Goal: Transaction & Acquisition: Purchase product/service

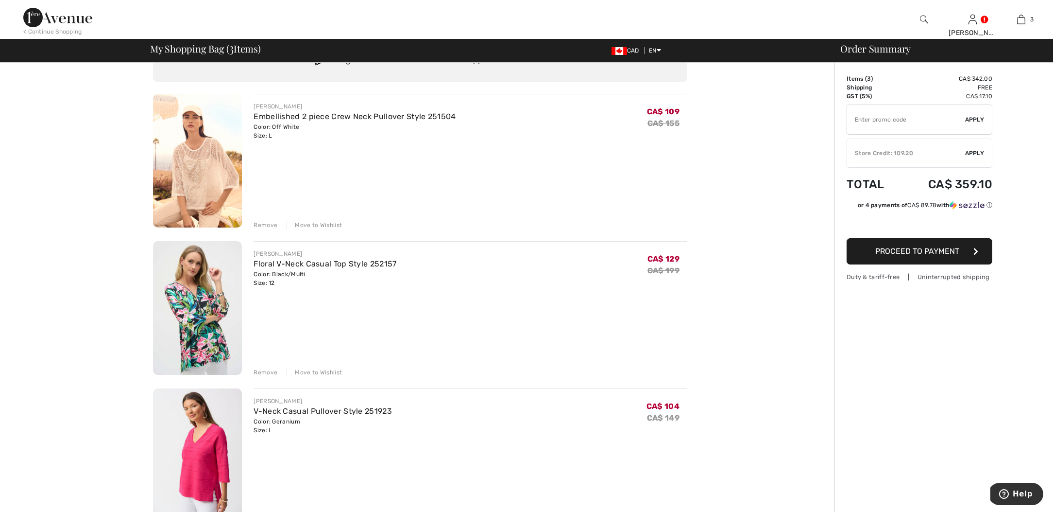
scroll to position [50, 0]
click at [319, 225] on div "Move to Wishlist" at bounding box center [314, 224] width 55 height 9
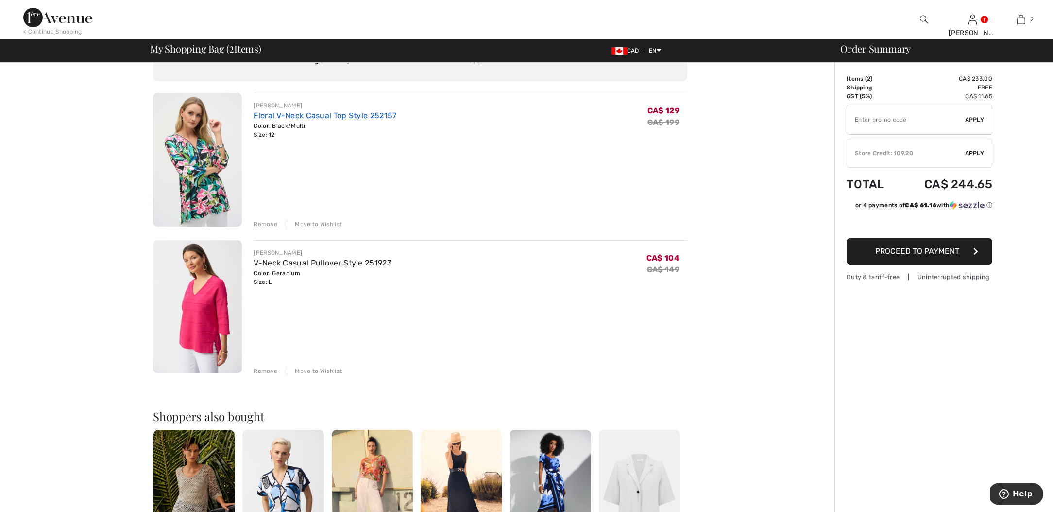
click at [335, 114] on link "Floral V-Neck Casual Top Style 252157" at bounding box center [325, 115] width 143 height 9
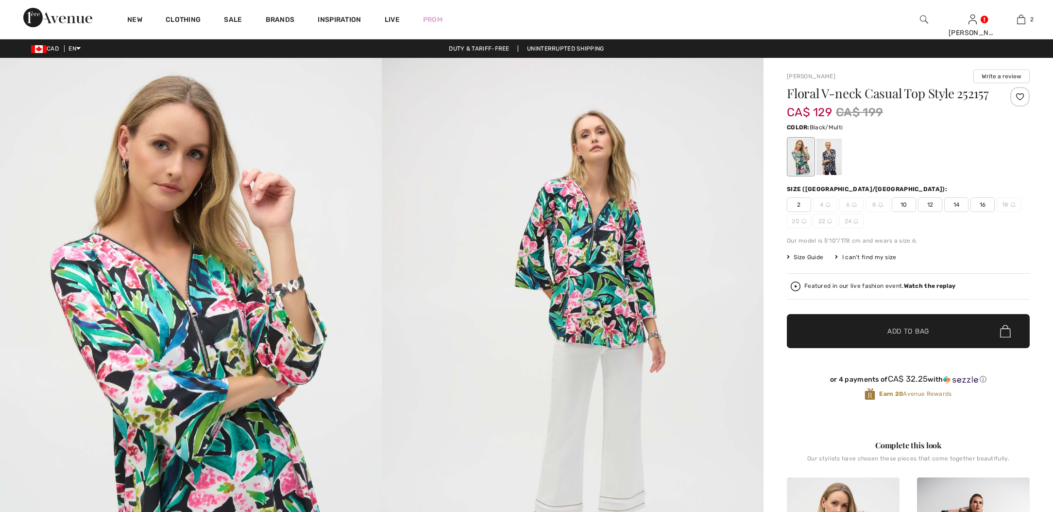
checkbox input "true"
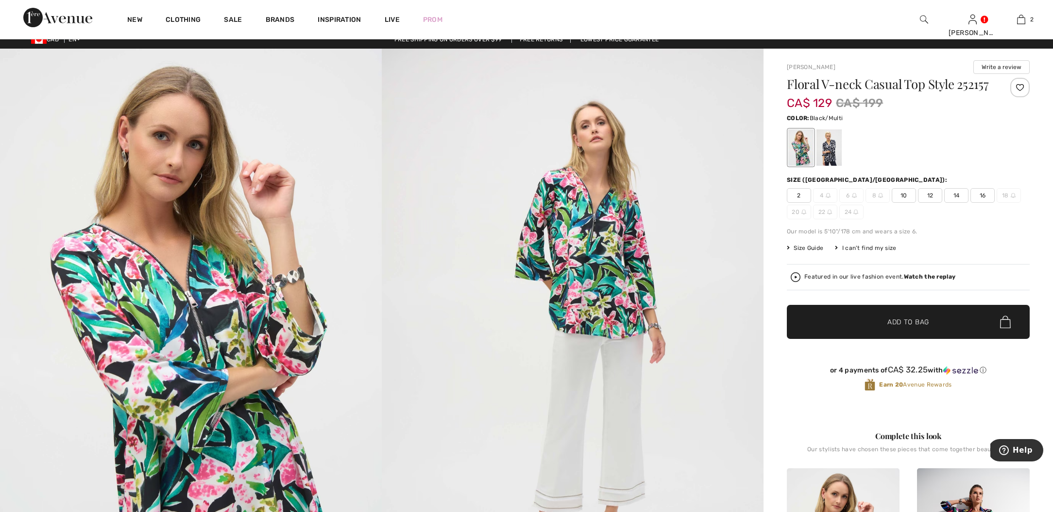
scroll to position [9, 0]
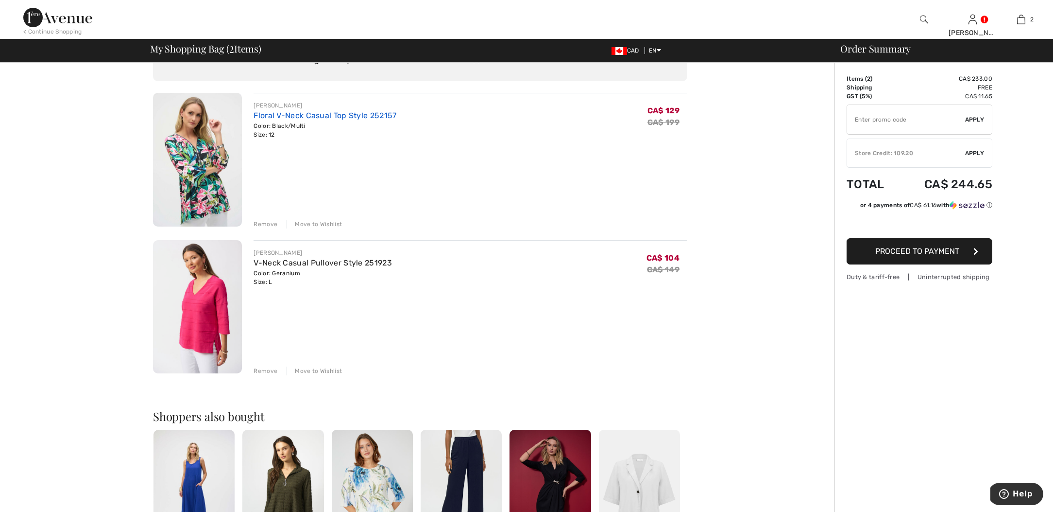
click at [327, 111] on link "Floral V-Neck Casual Top Style 252157" at bounding box center [325, 115] width 143 height 9
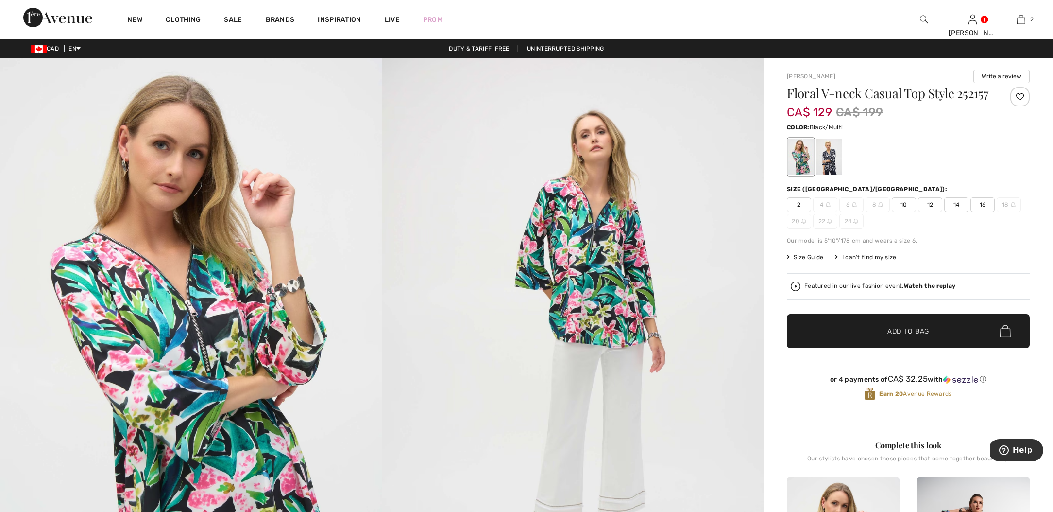
click at [908, 212] on span "10" at bounding box center [904, 204] width 24 height 15
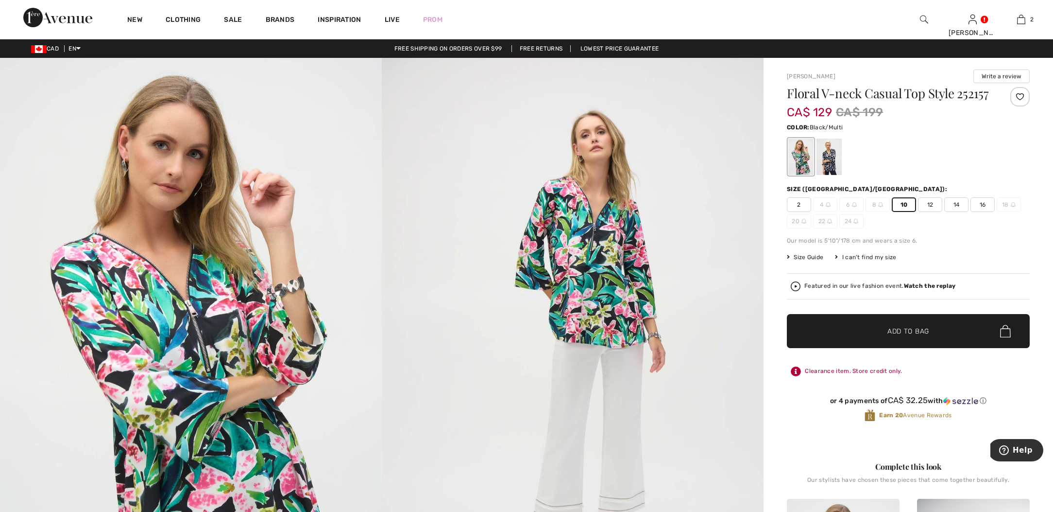
click at [811, 261] on span "Size Guide" at bounding box center [805, 257] width 36 height 9
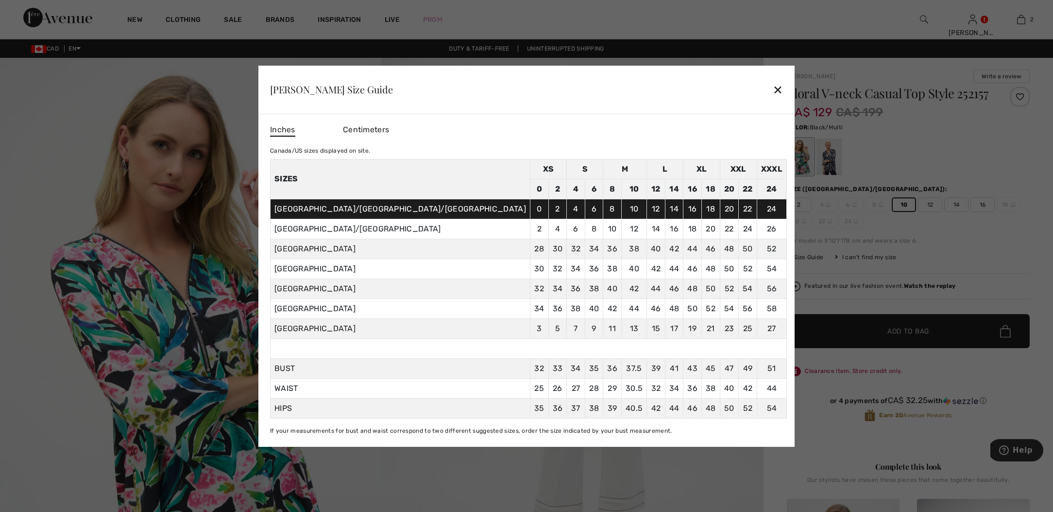
click at [651, 370] on span "39" at bounding box center [656, 367] width 10 height 9
click at [773, 88] on div "✕" at bounding box center [778, 89] width 10 height 20
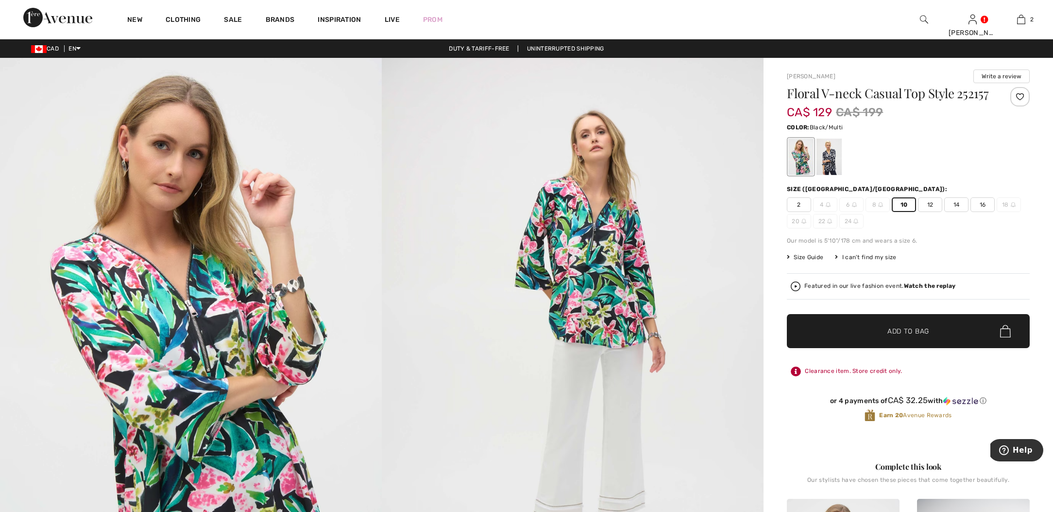
click at [931, 212] on span "12" at bounding box center [930, 204] width 24 height 15
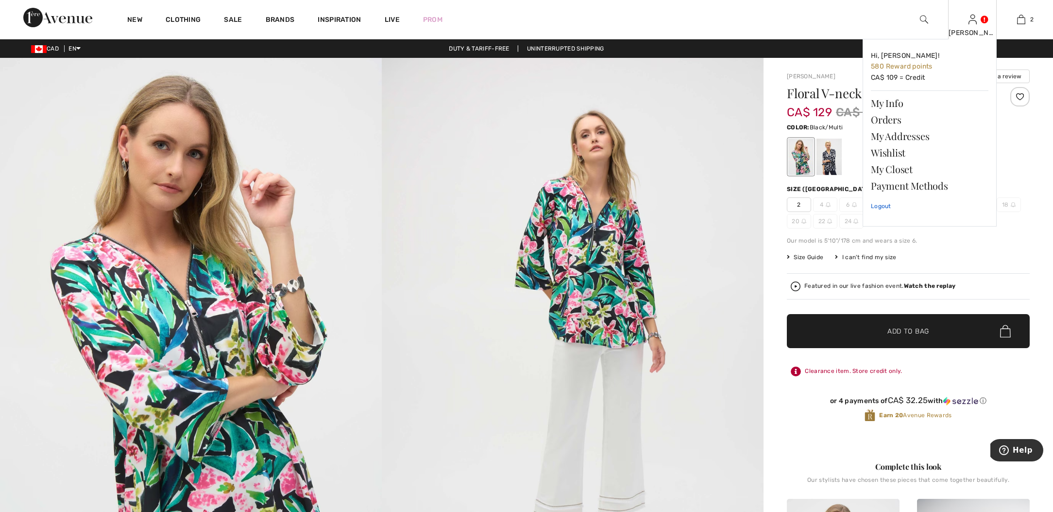
click at [882, 206] on link "Logout" at bounding box center [930, 206] width 118 height 24
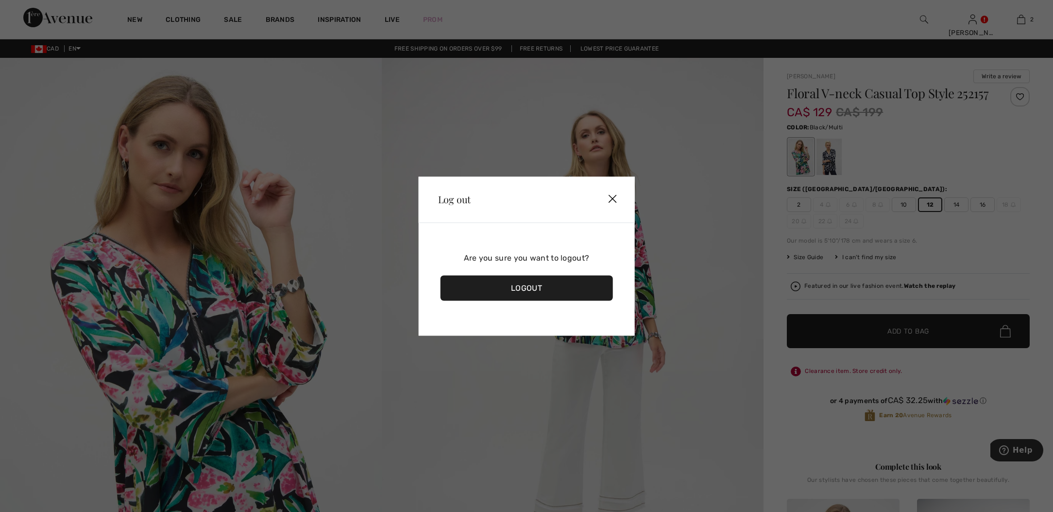
click at [524, 287] on div "Logout" at bounding box center [527, 287] width 172 height 25
